Goal: Check status: Check status

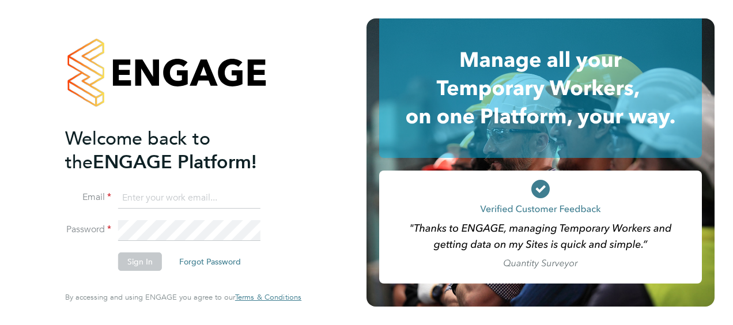
type input "neil.smith1@vistry.co.uk"
click at [141, 265] on button "Sign In" at bounding box center [140, 261] width 44 height 18
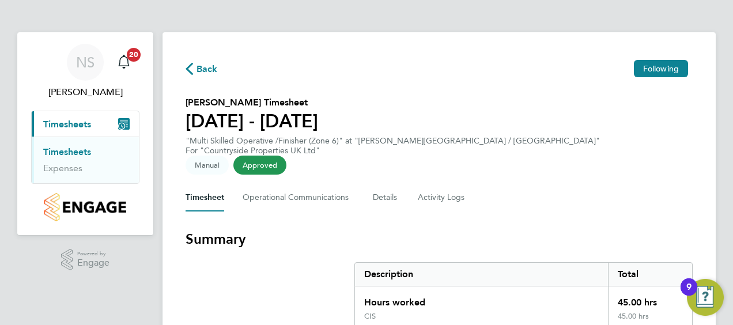
drag, startPoint x: 577, startPoint y: 180, endPoint x: 577, endPoint y: 209, distance: 28.2
drag, startPoint x: 577, startPoint y: 209, endPoint x: 540, endPoint y: 109, distance: 106.3
click at [540, 109] on section "[PERSON_NAME] Timesheet [DATE] - [DATE] "Multi Skilled Operative /Finisher (Zon…" at bounding box center [439, 133] width 507 height 74
click at [286, 156] on span "Approved" at bounding box center [259, 165] width 53 height 19
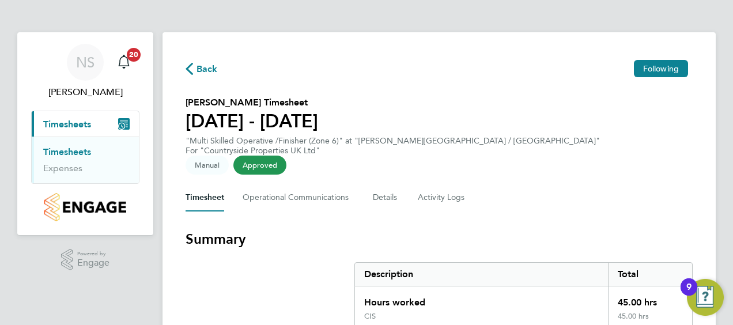
click at [528, 184] on div "Timesheet Operational Communications Details Activity Logs" at bounding box center [439, 198] width 507 height 28
